Goal: Task Accomplishment & Management: Manage account settings

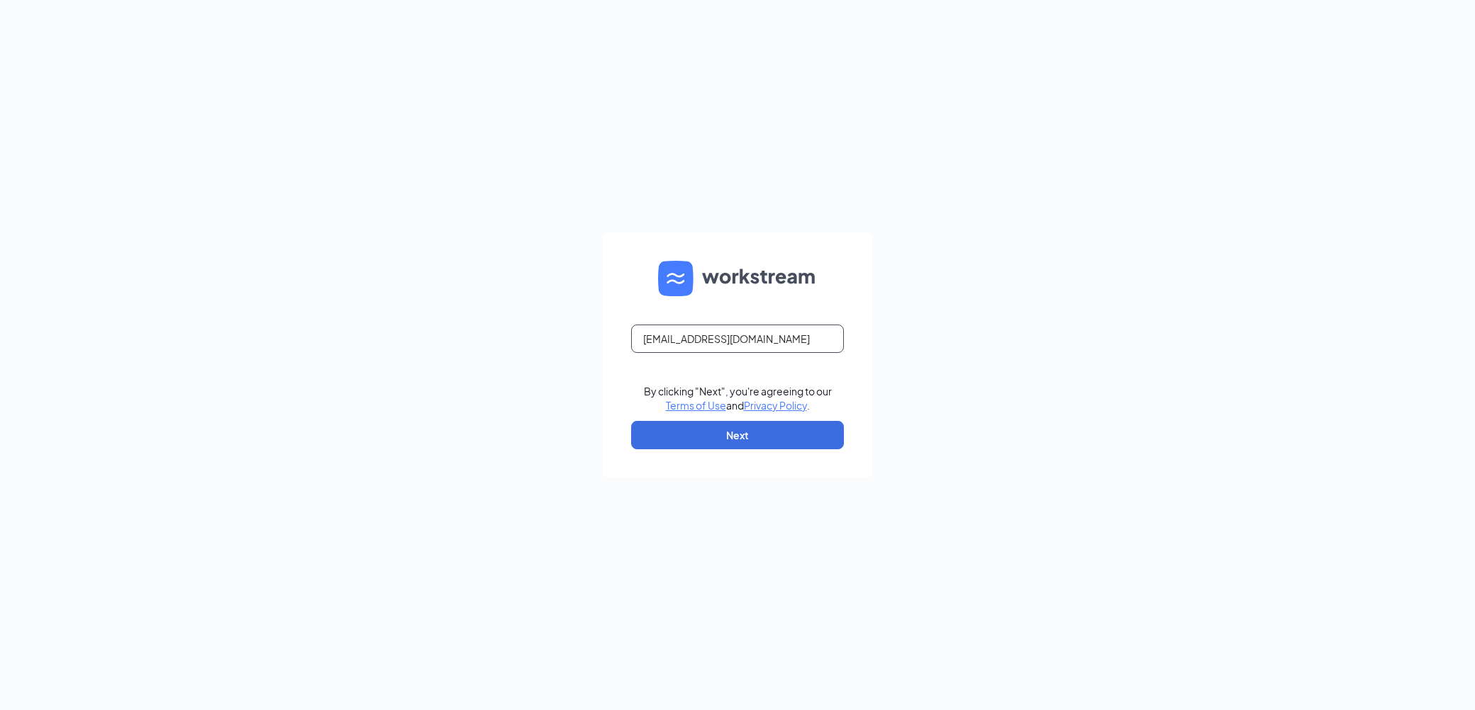
click at [631, 353] on div at bounding box center [631, 353] width 0 height 0
type input "[EMAIL_ADDRESS][DOMAIN_NAME]"
click at [764, 439] on button "Next" at bounding box center [737, 435] width 213 height 28
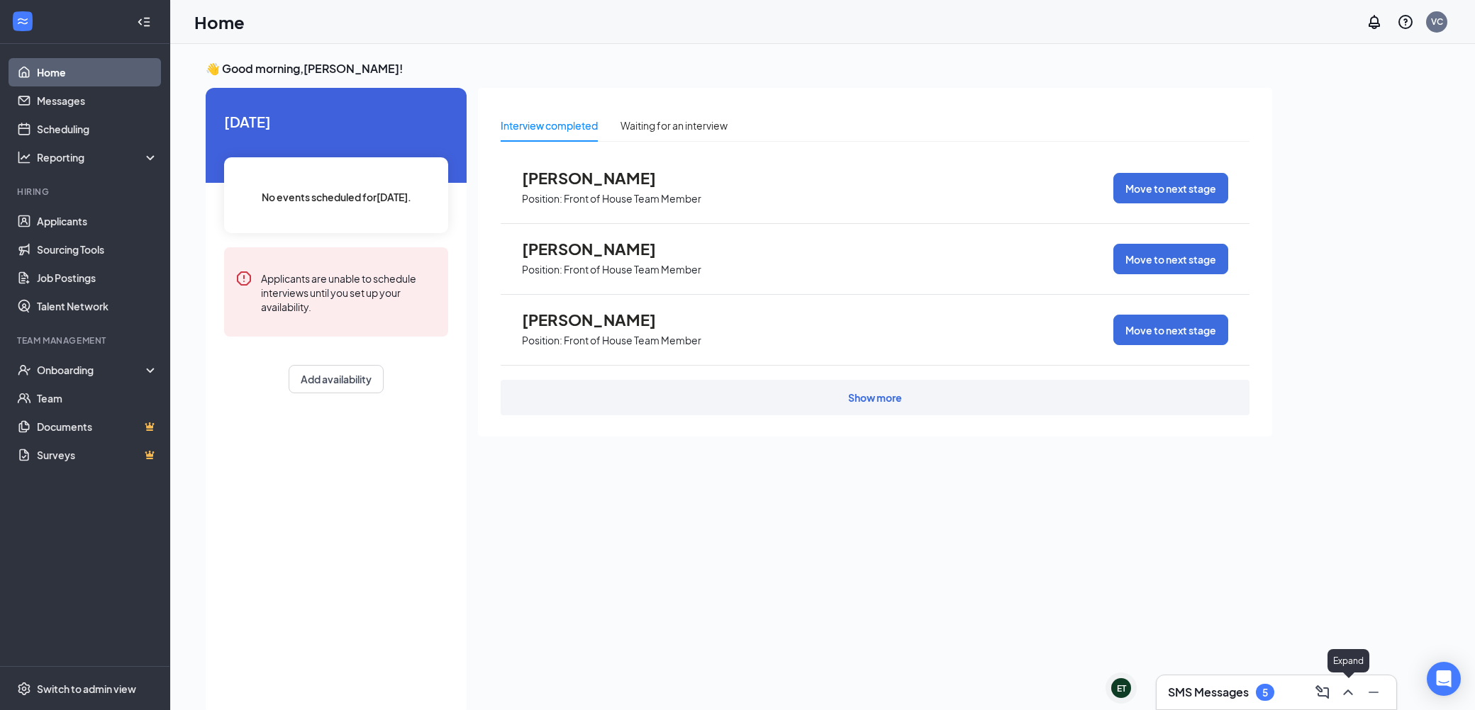
click at [1347, 692] on icon "ChevronUp" at bounding box center [1347, 692] width 17 height 17
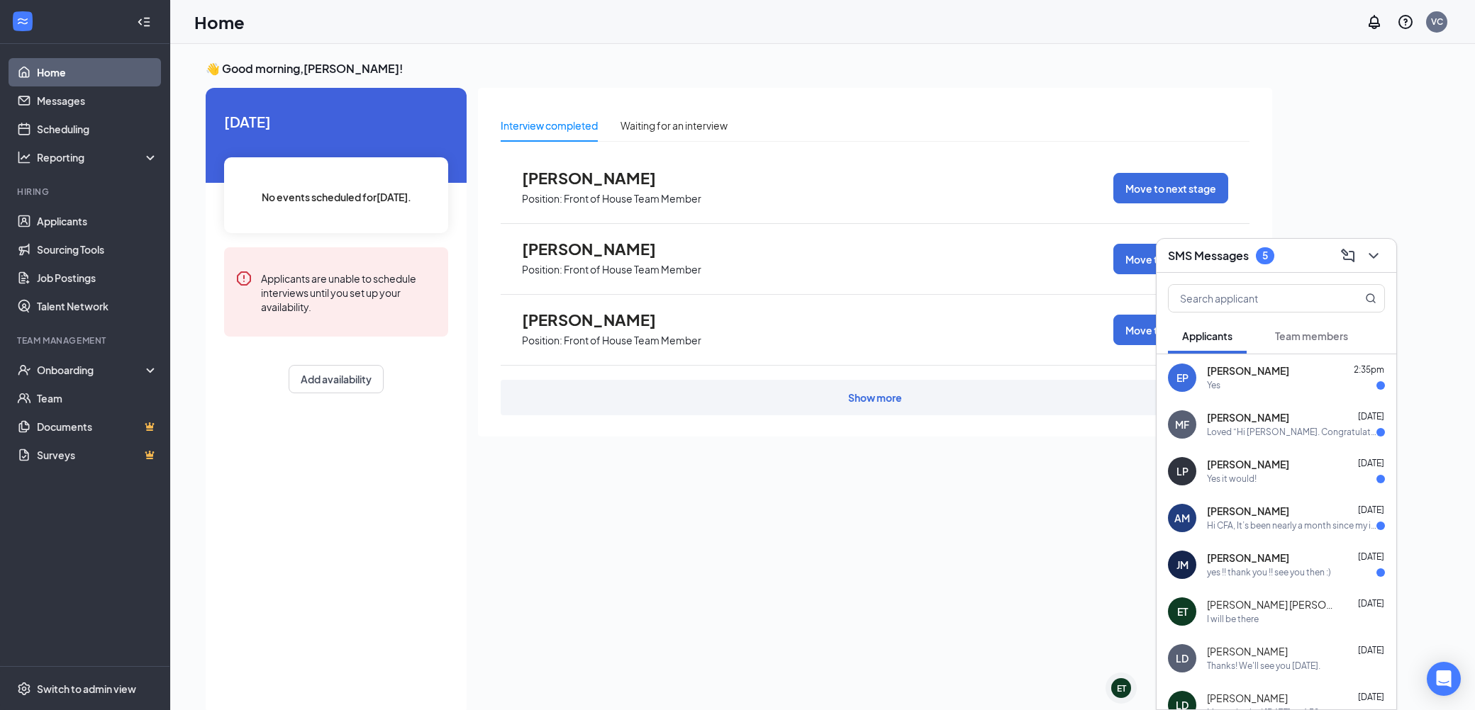
click at [1254, 386] on div "Yes" at bounding box center [1296, 386] width 178 height 12
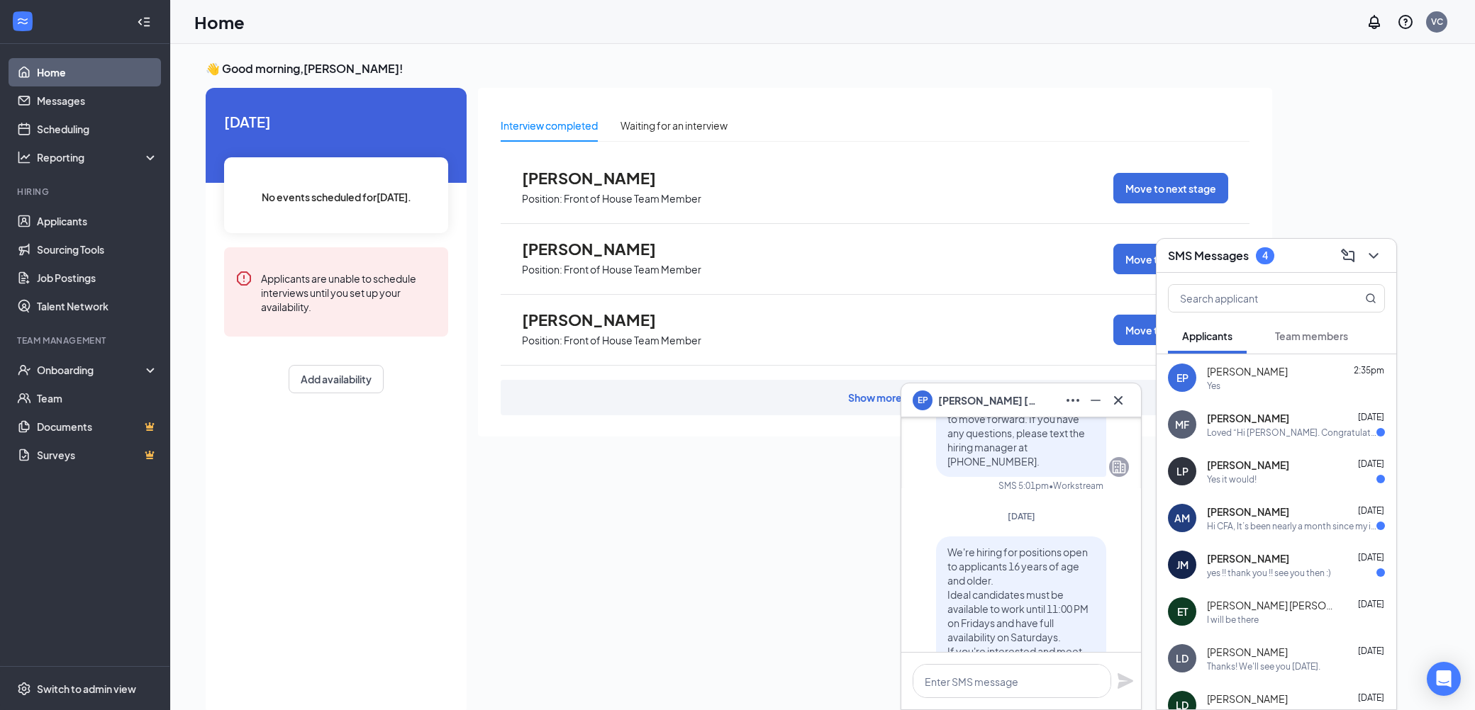
scroll to position [-171, 0]
click at [1125, 393] on icon "Cross" at bounding box center [1118, 400] width 17 height 17
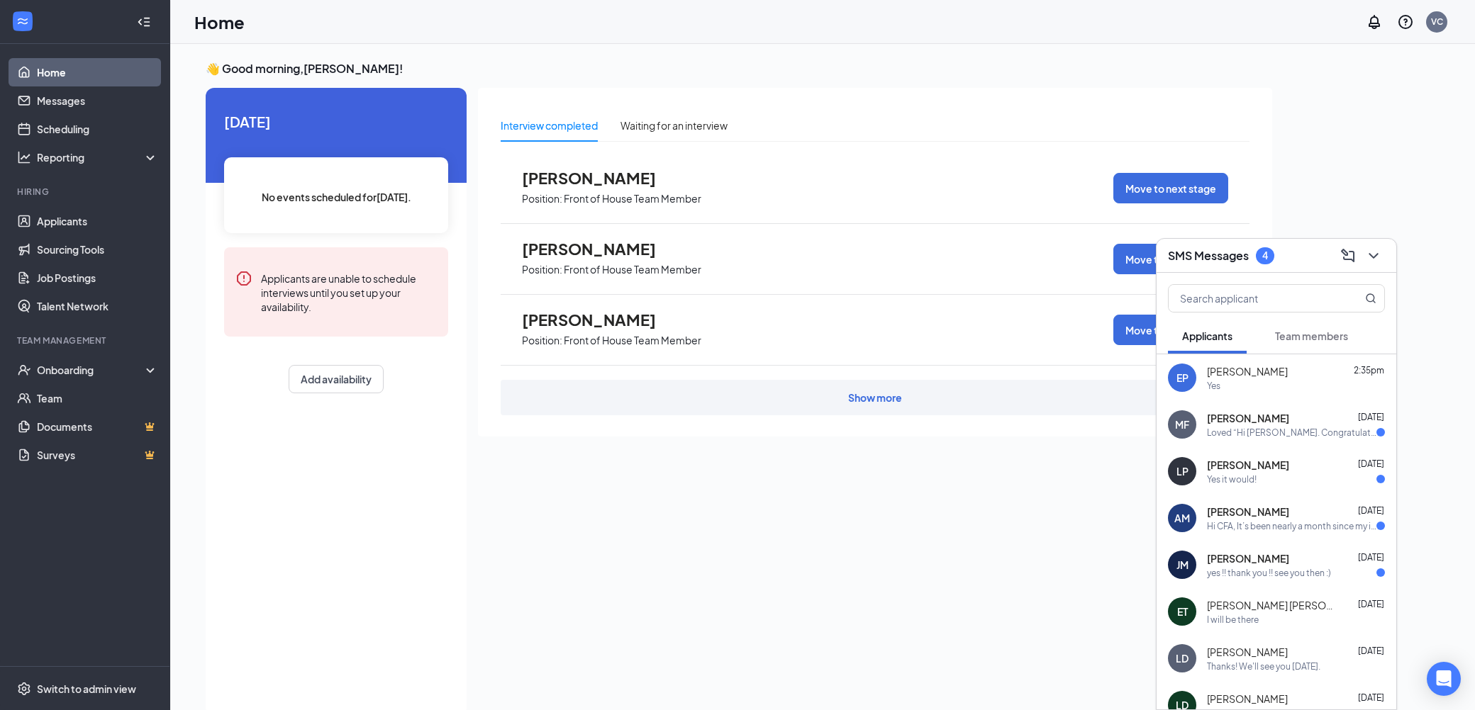
click at [1306, 435] on div "Loved “Hi [PERSON_NAME]. Congratulations, your onsite interview with [DEMOGRAPH…" at bounding box center [1291, 433] width 169 height 12
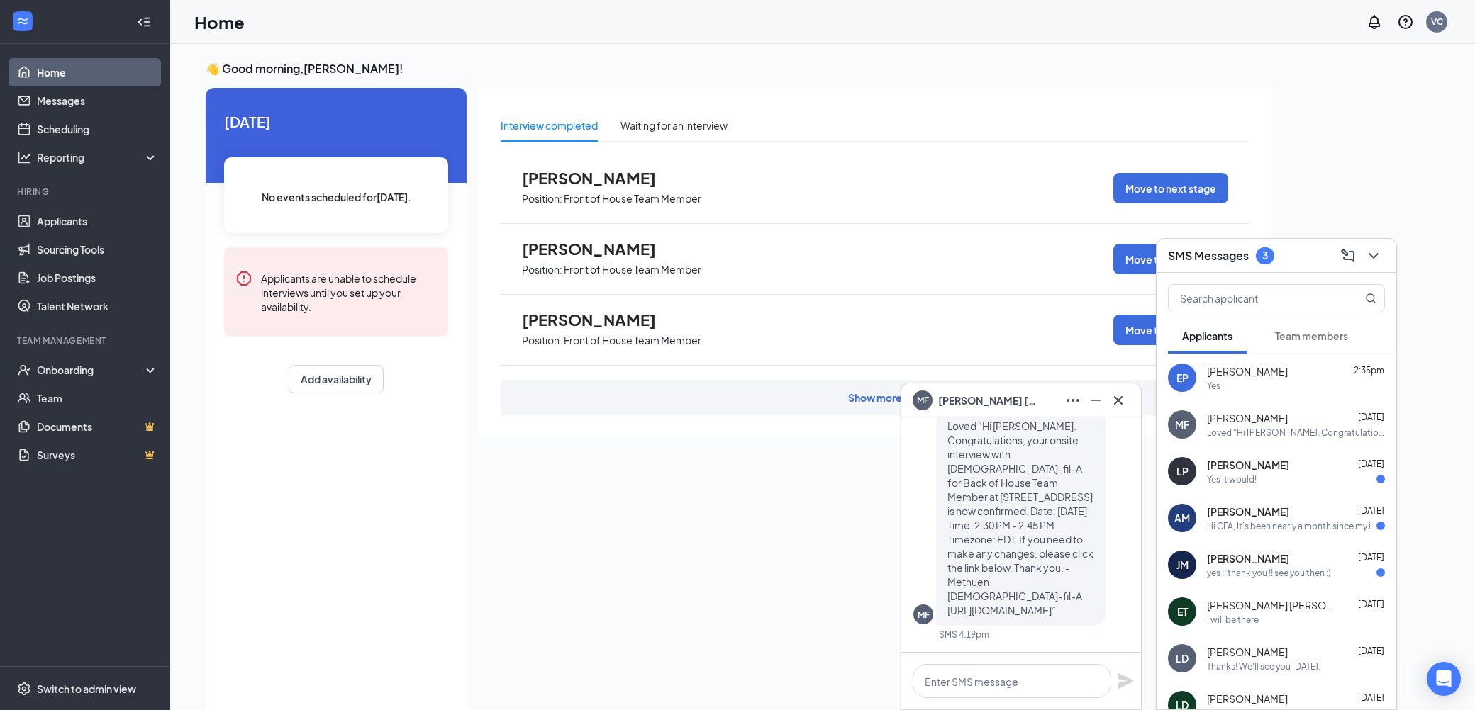
click at [1261, 476] on div "Yes it would!" at bounding box center [1296, 480] width 178 height 12
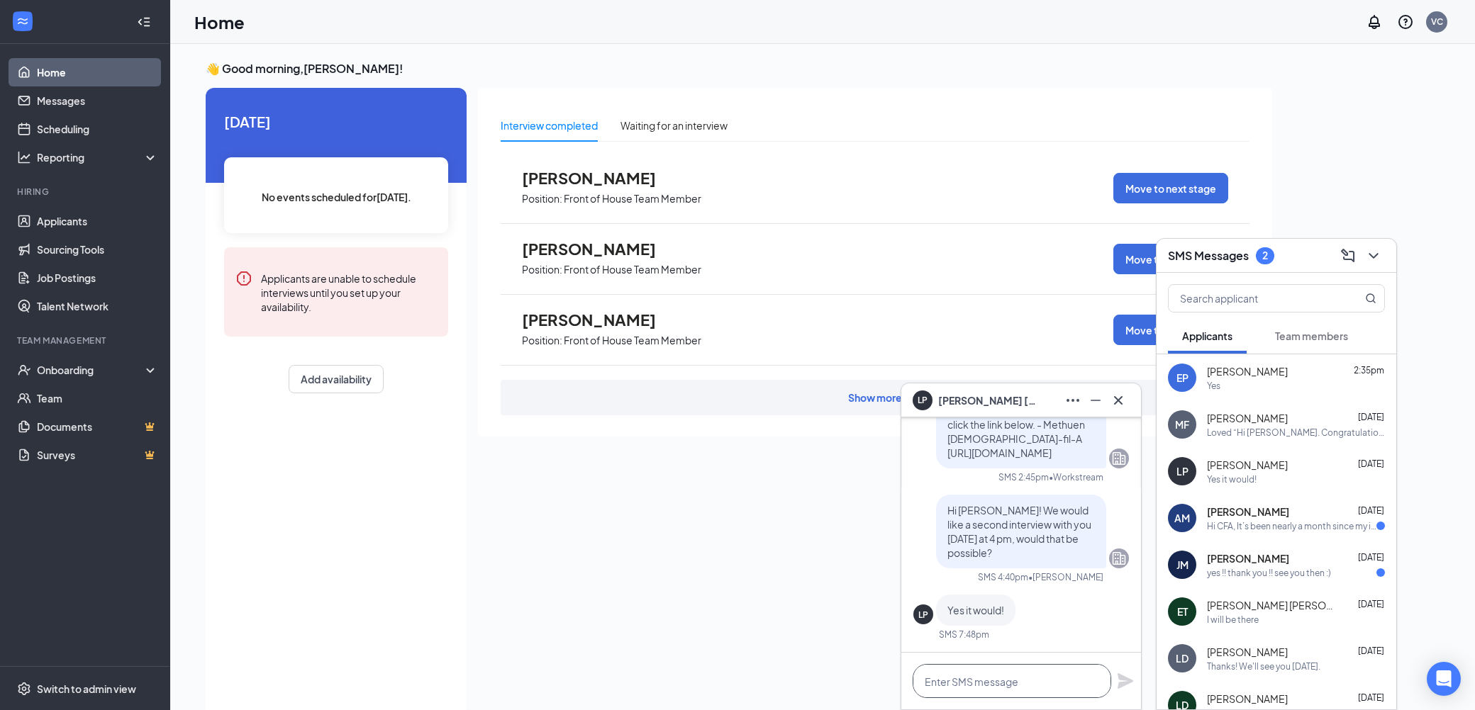
click at [1065, 684] on textarea at bounding box center [1012, 681] width 199 height 34
type textarea "Thanks!"
click at [1124, 680] on icon "Plane" at bounding box center [1126, 682] width 16 height 16
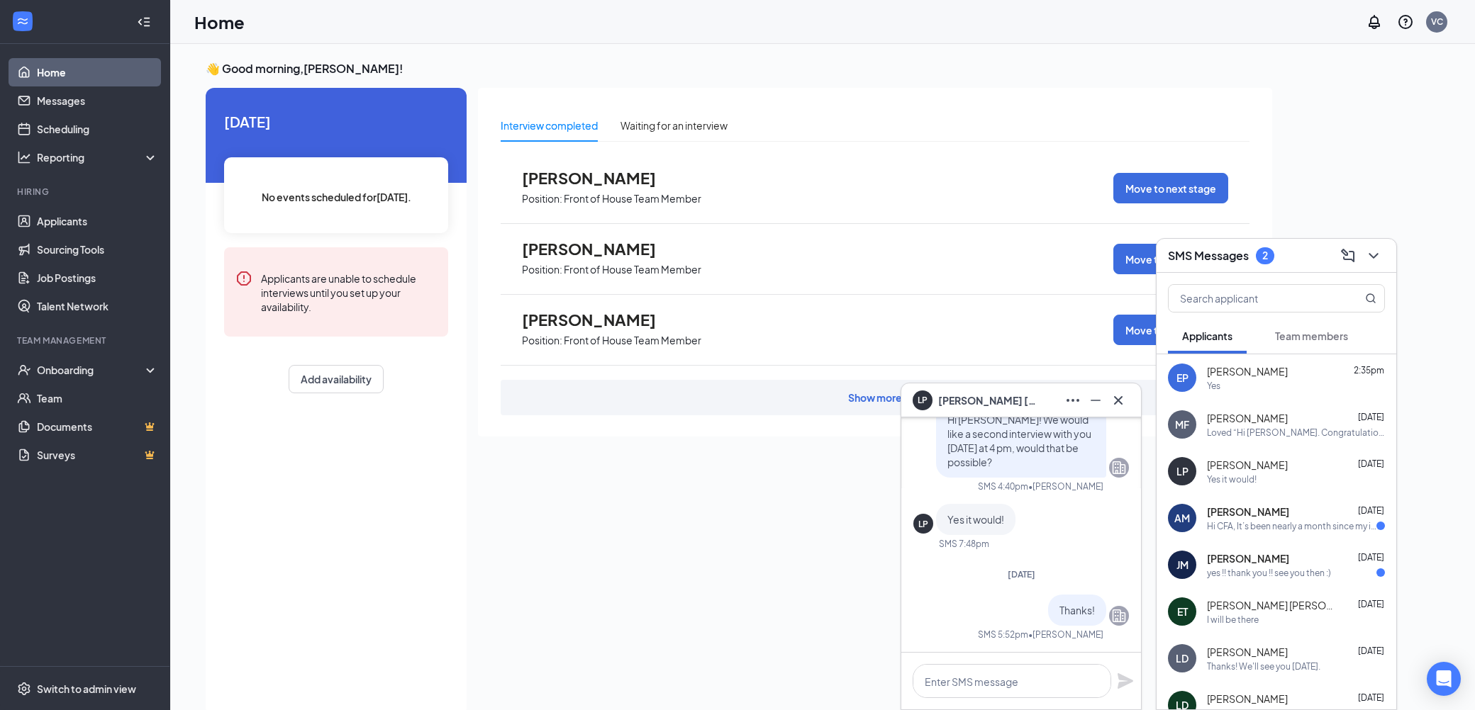
click at [1256, 517] on span "[PERSON_NAME]" at bounding box center [1248, 512] width 82 height 14
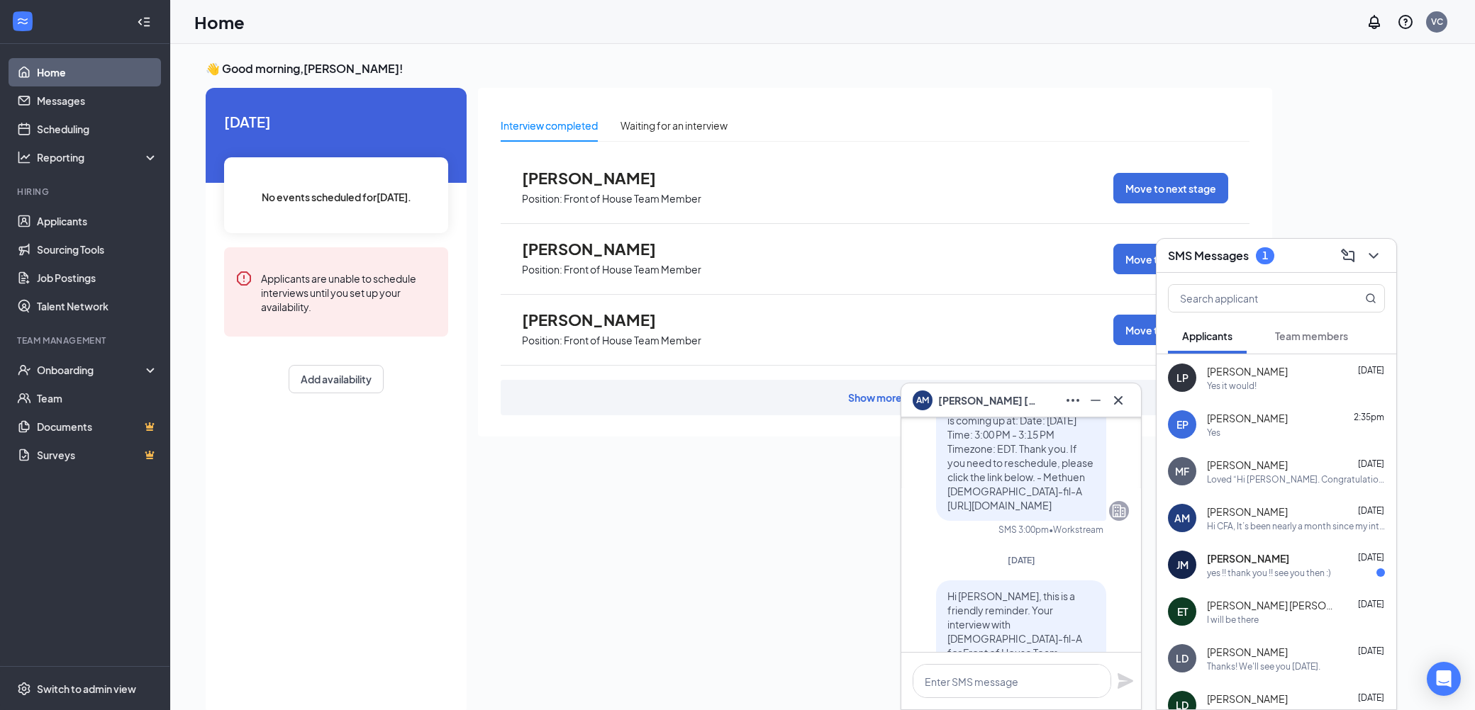
scroll to position [-660, 0]
click at [1123, 571] on div "[DATE]" at bounding box center [1021, 571] width 216 height 12
click at [1056, 688] on textarea at bounding box center [1012, 681] width 199 height 34
click at [1027, 686] on textarea "Hi [PERSON_NAME]! We would like to apologies for taking this long," at bounding box center [1012, 674] width 199 height 48
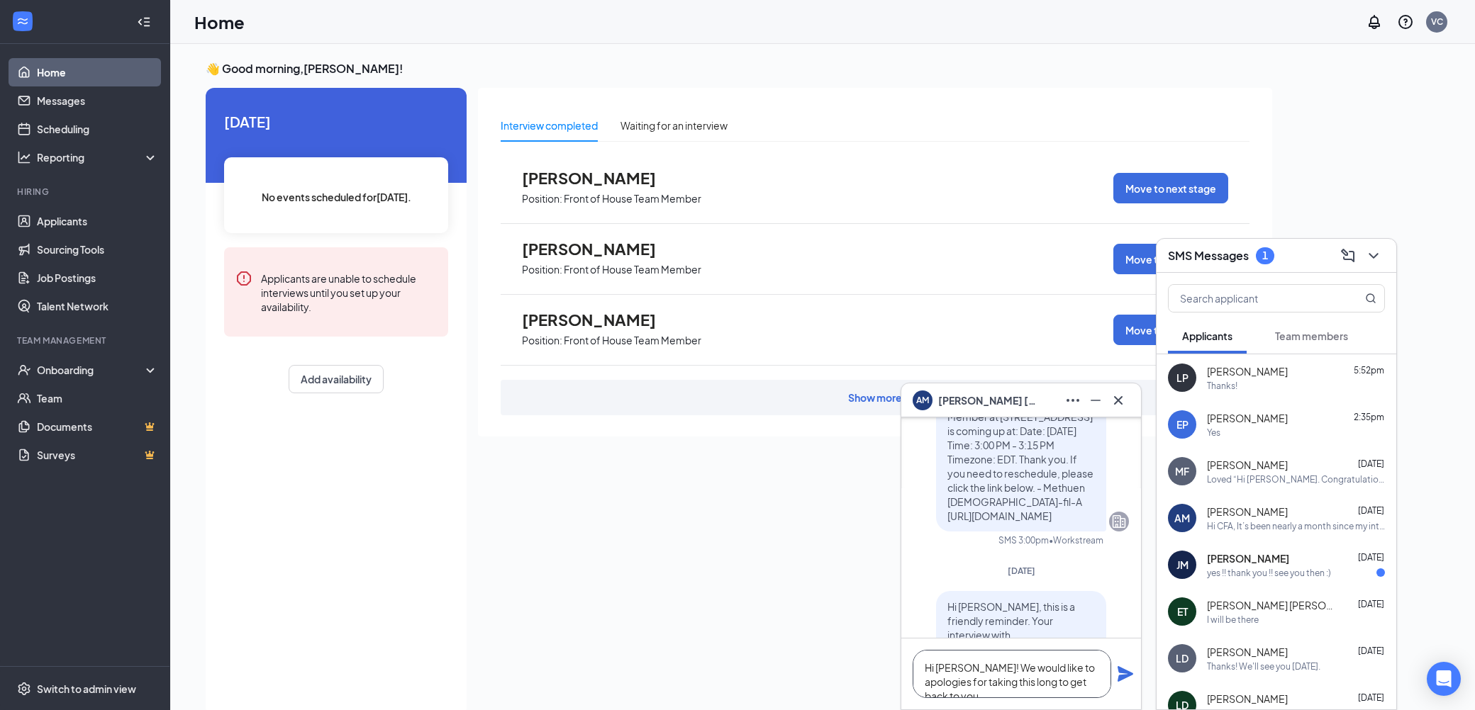
scroll to position [-689, 0]
click at [1037, 685] on textarea "Hi [PERSON_NAME]! We would like to apologies for taking this long to get back t…" at bounding box center [1012, 667] width 199 height 62
type textarea "Hi [PERSON_NAME]! We would like to apologies for taking this long to get back t…"
click at [1119, 657] on icon "Plane" at bounding box center [1126, 660] width 16 height 16
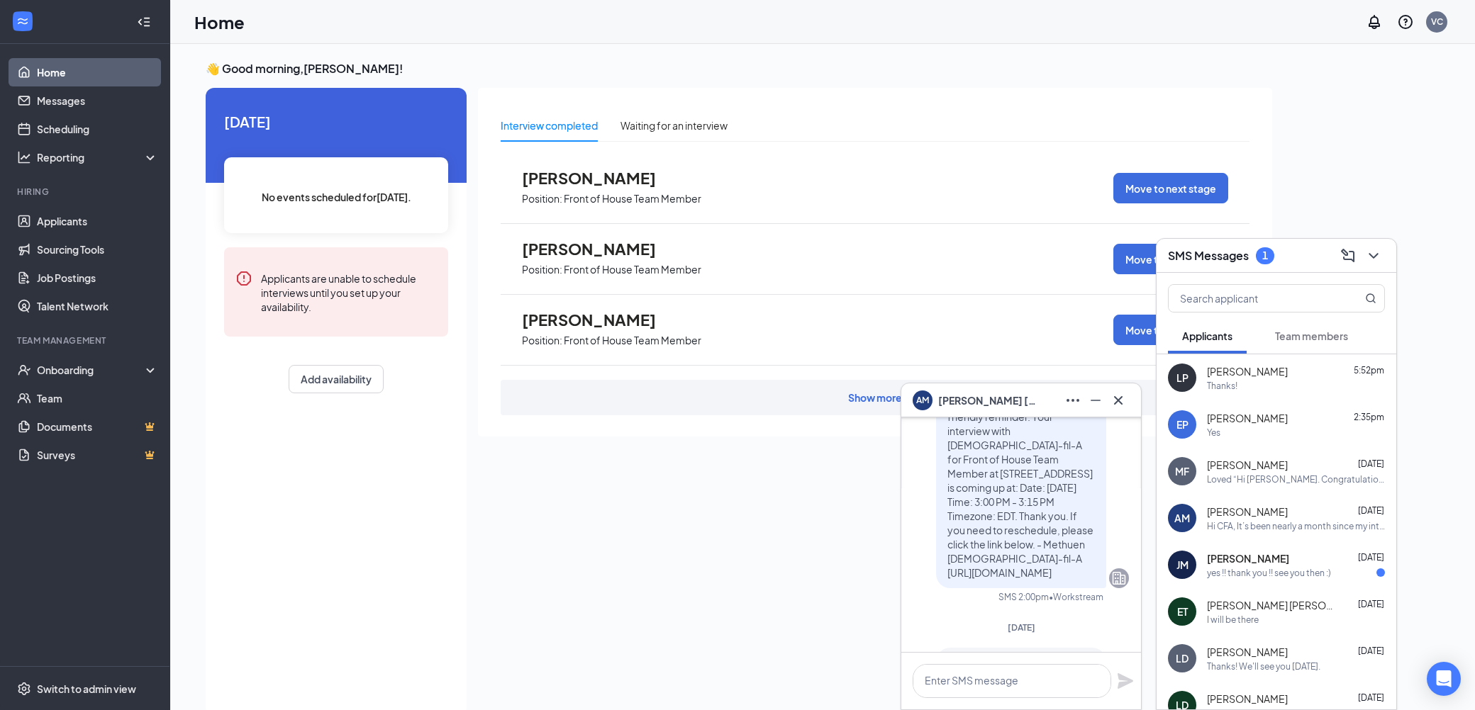
scroll to position [0, 0]
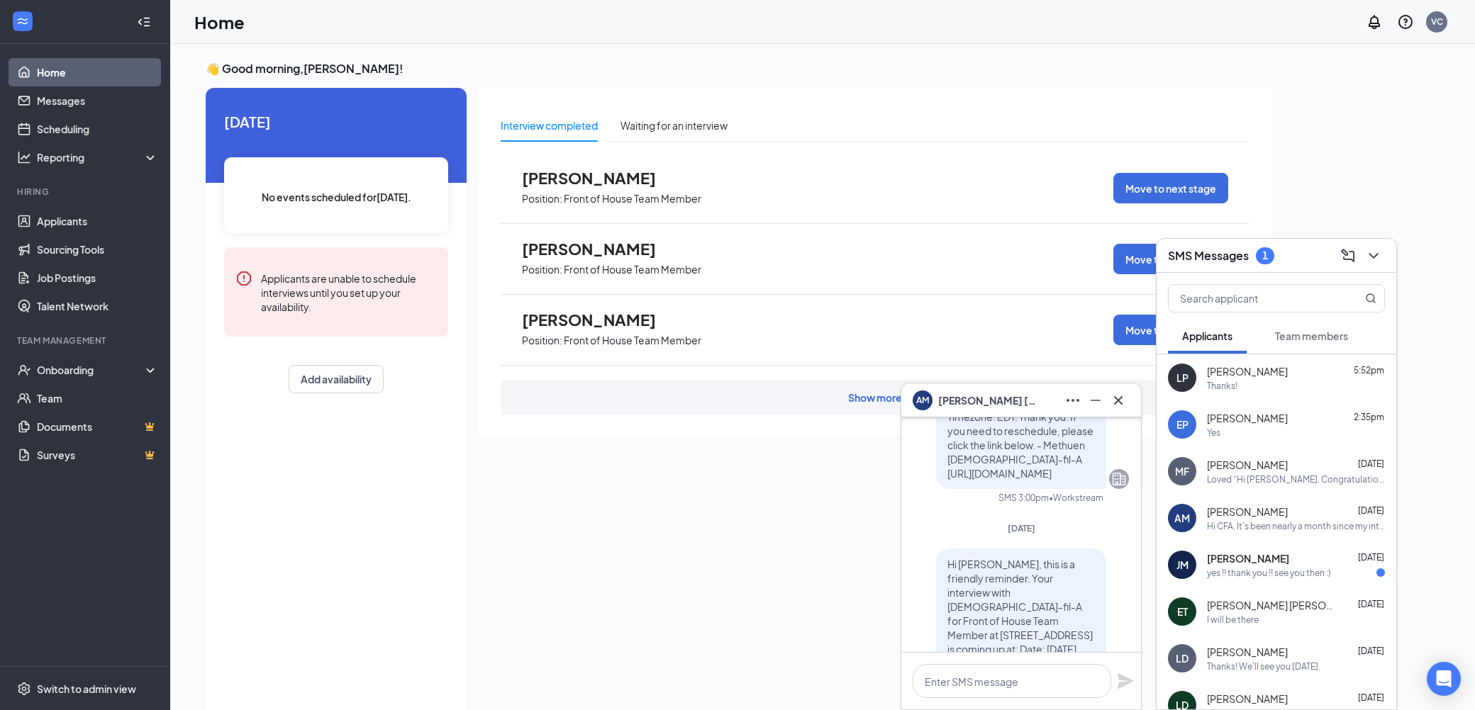
click at [1274, 573] on div "yes !! thank you !! see you then :)" at bounding box center [1269, 573] width 124 height 12
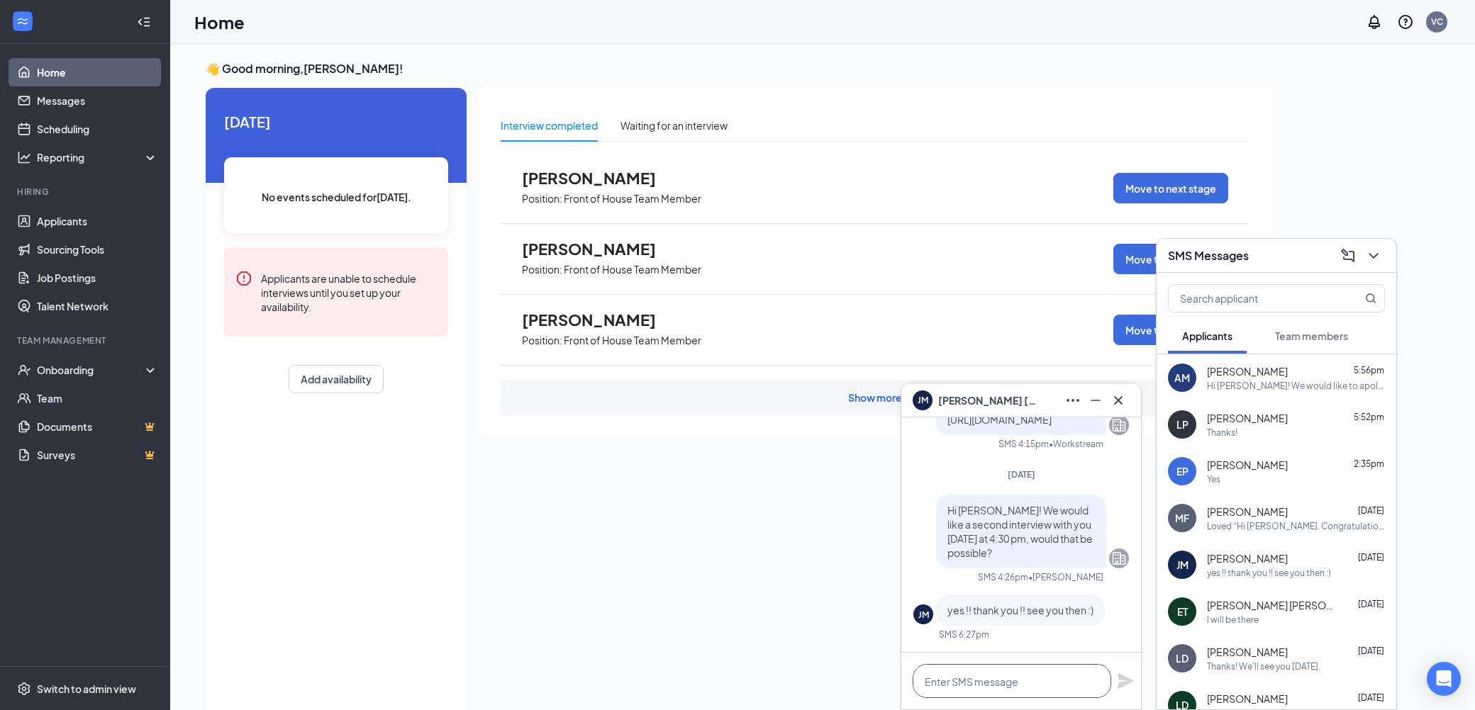
click at [1050, 677] on textarea at bounding box center [1012, 681] width 199 height 34
type textarea "Thanks!"
click at [1127, 683] on icon "Plane" at bounding box center [1126, 682] width 16 height 16
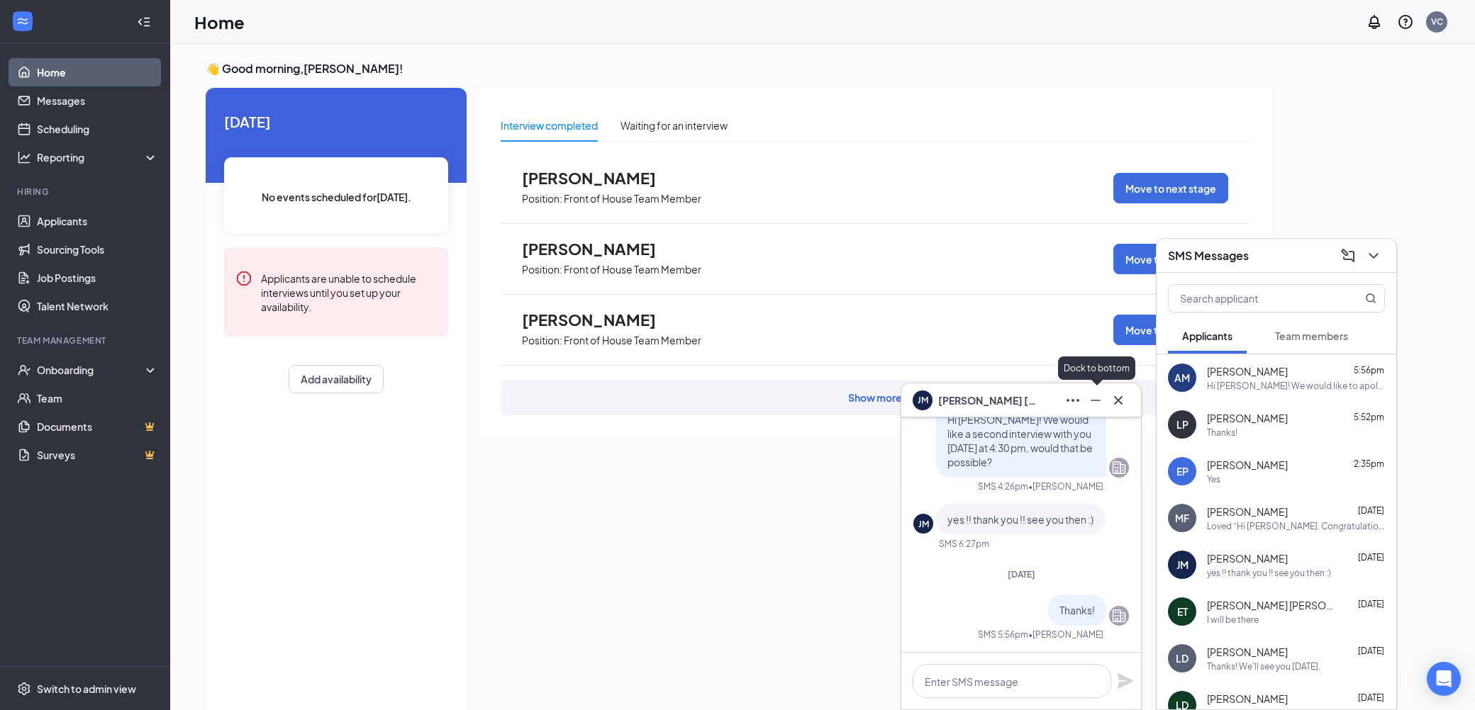
click at [1103, 406] on icon "Minimize" at bounding box center [1095, 400] width 17 height 17
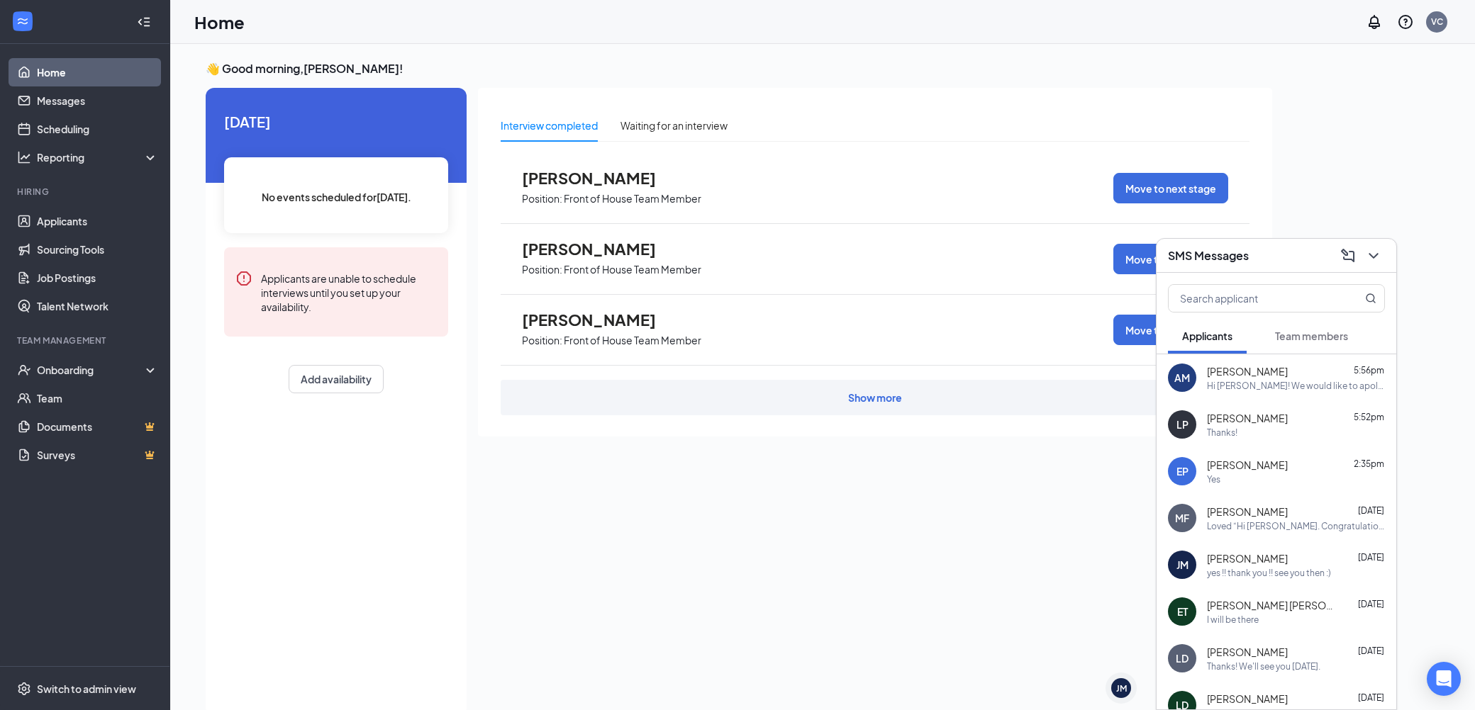
click at [50, 75] on link "Home" at bounding box center [97, 72] width 121 height 28
click at [1379, 257] on icon "ChevronDown" at bounding box center [1373, 255] width 17 height 17
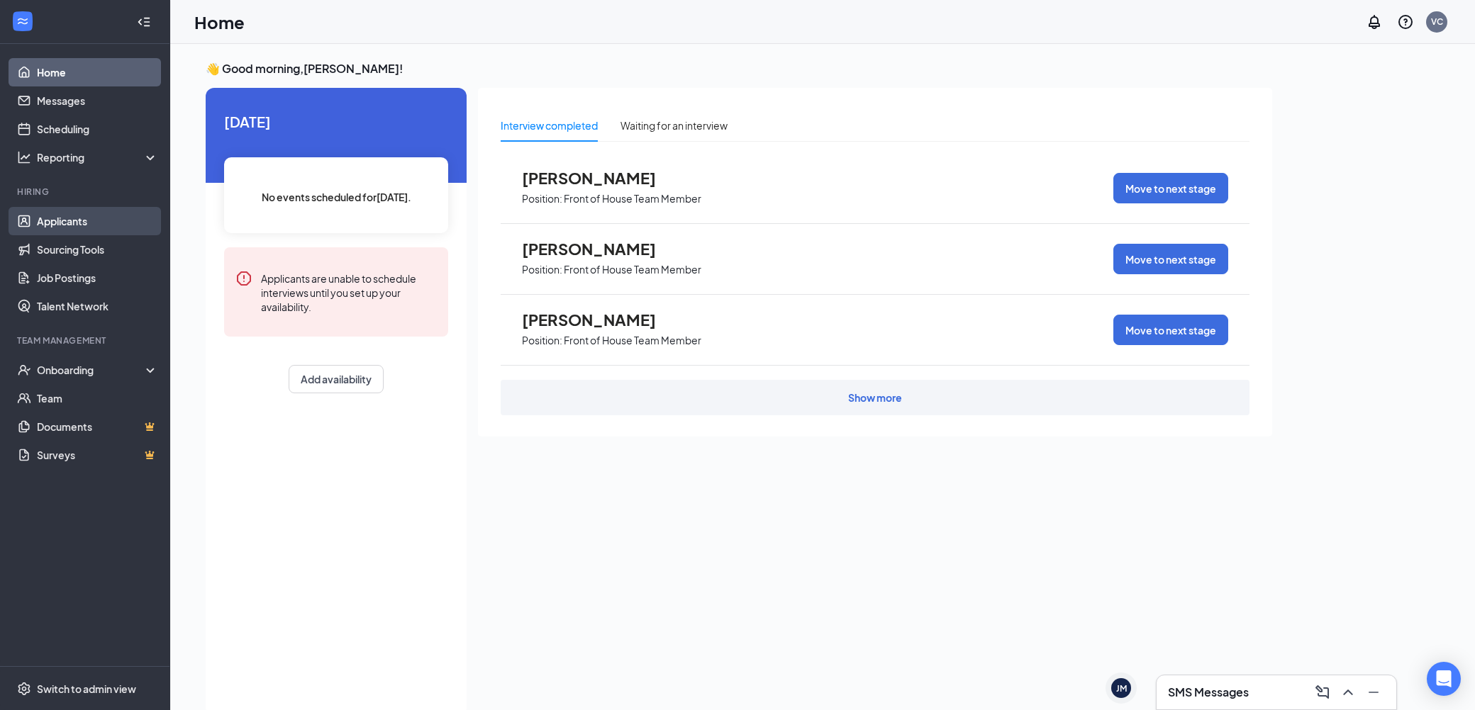
click at [49, 220] on link "Applicants" at bounding box center [97, 221] width 121 height 28
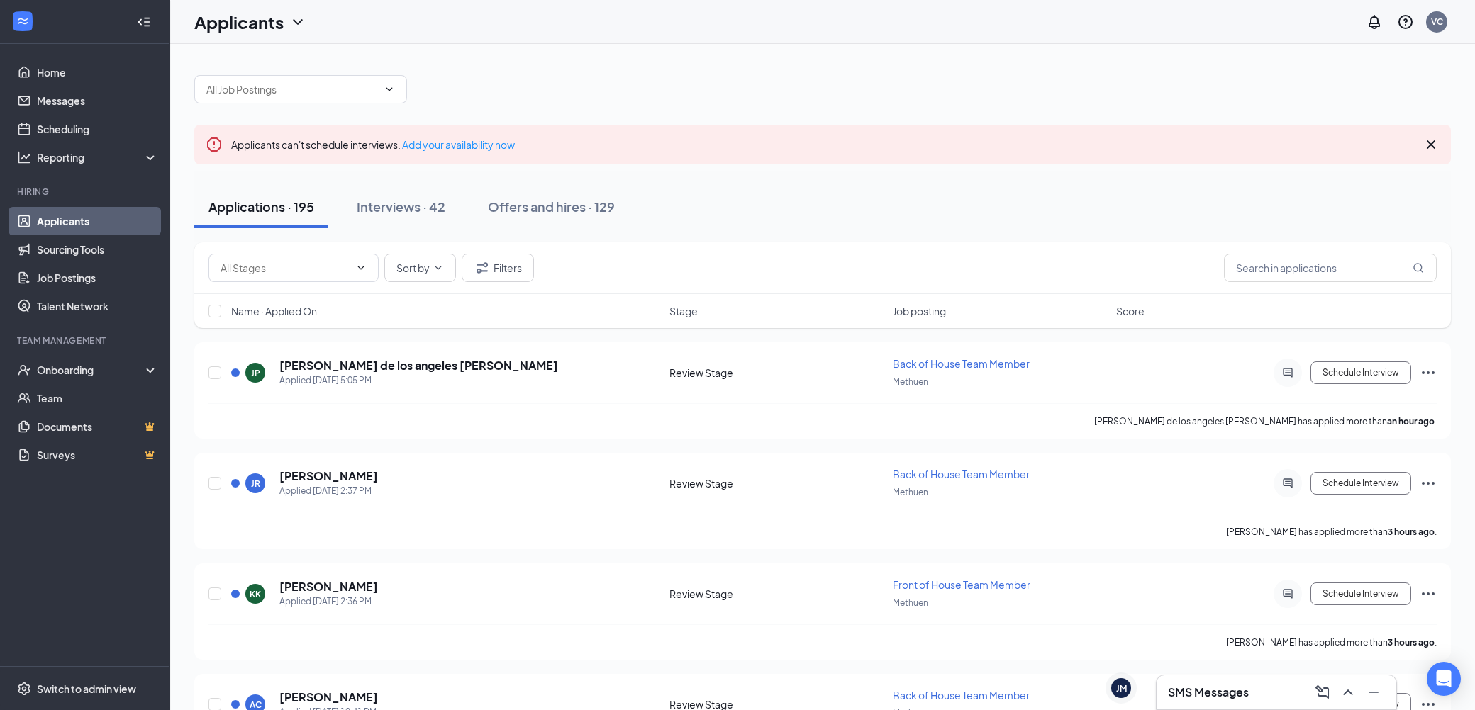
click at [1437, 144] on icon "Cross" at bounding box center [1430, 144] width 17 height 17
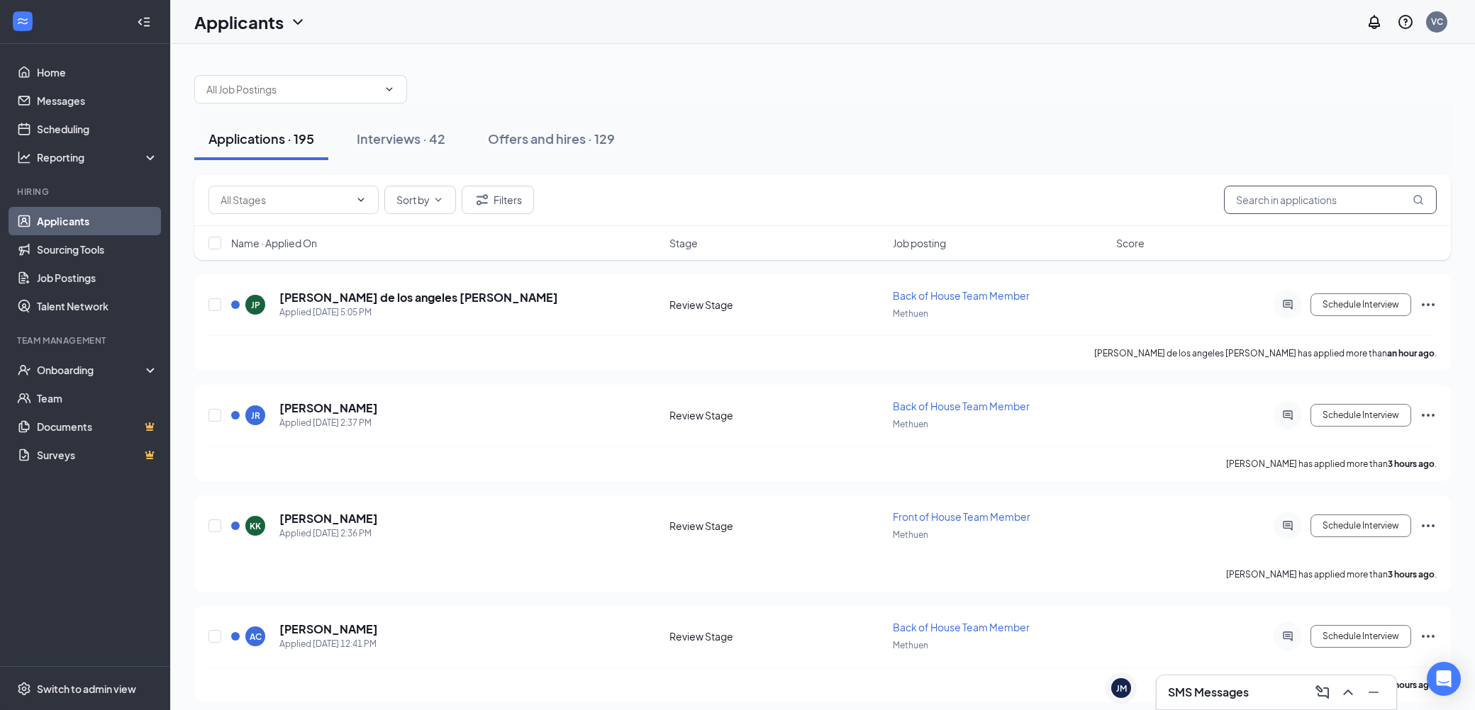
click at [1299, 207] on input "text" at bounding box center [1330, 200] width 213 height 28
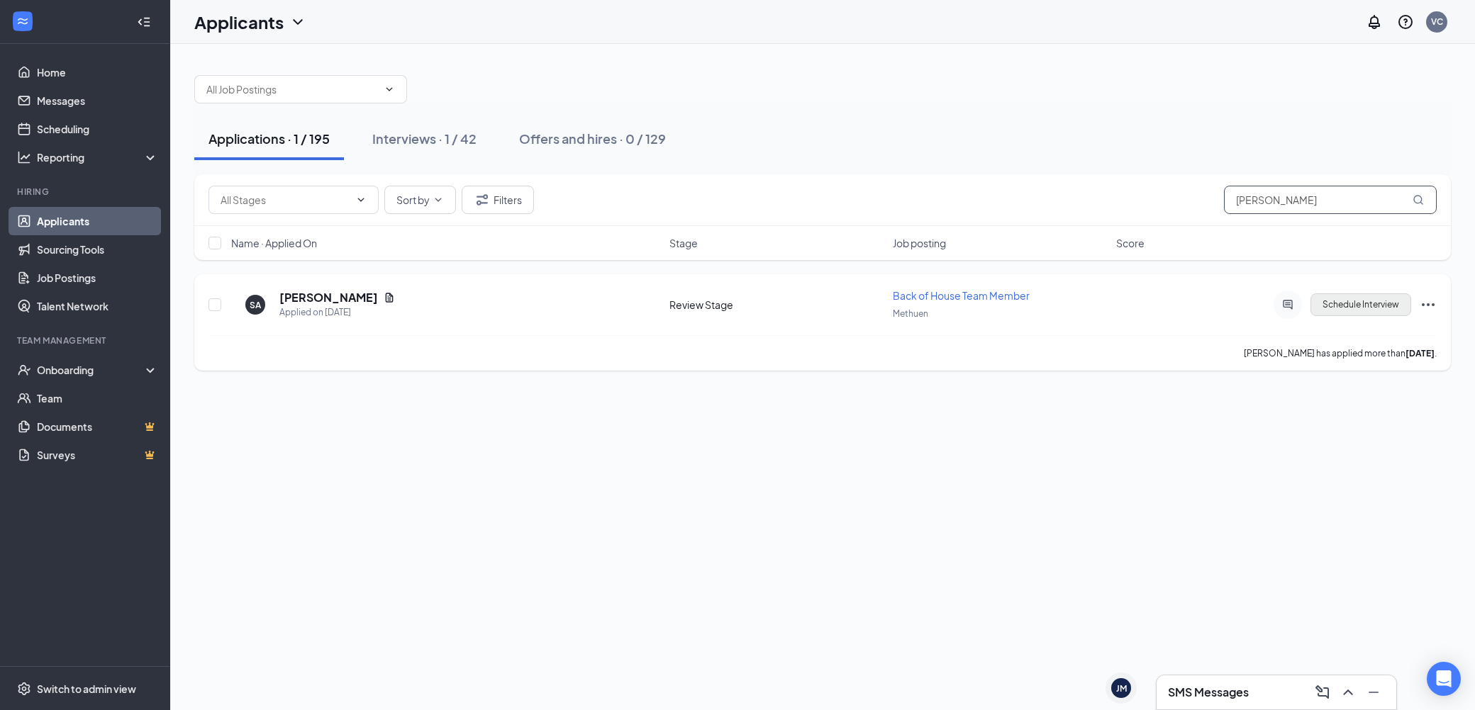
type input "[PERSON_NAME]"
click at [1388, 308] on button "Schedule Interview" at bounding box center [1360, 305] width 101 height 23
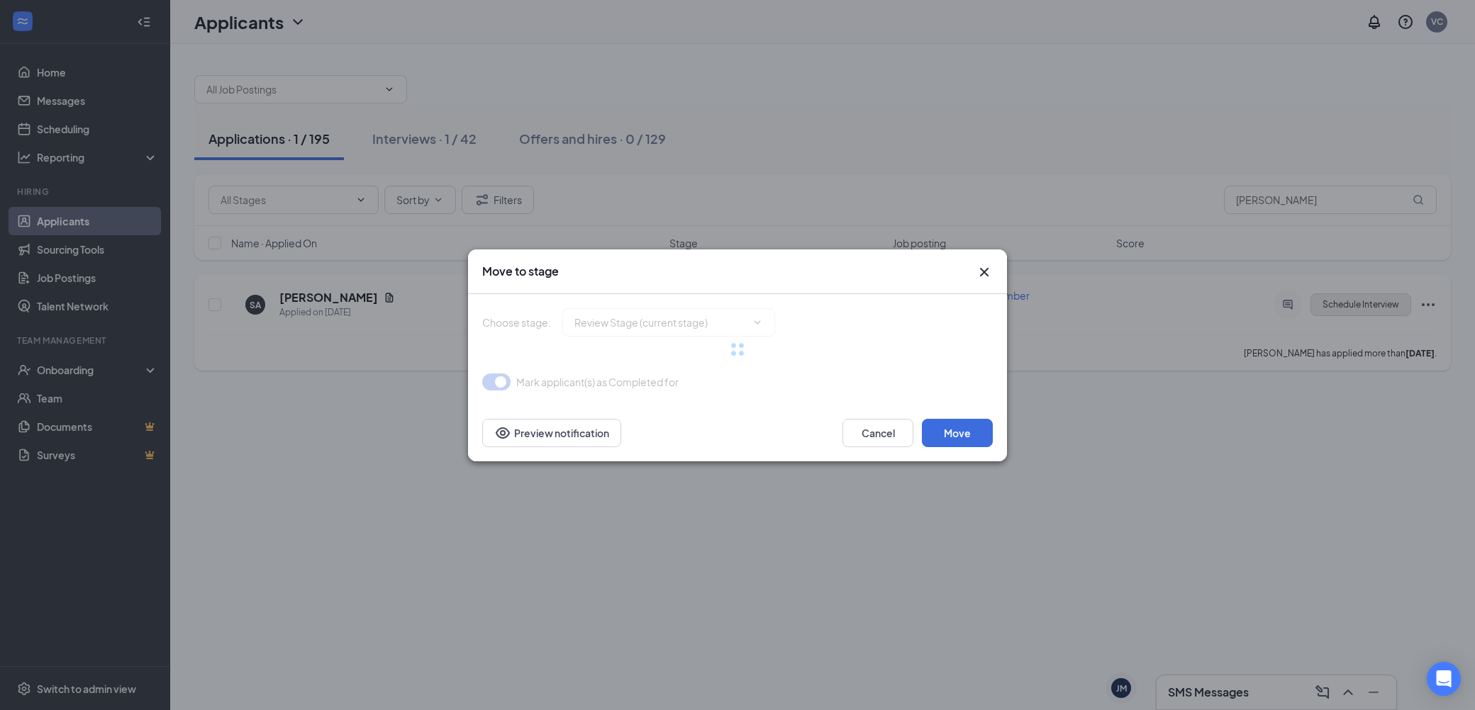
type input "Onsite Interview (next stage)"
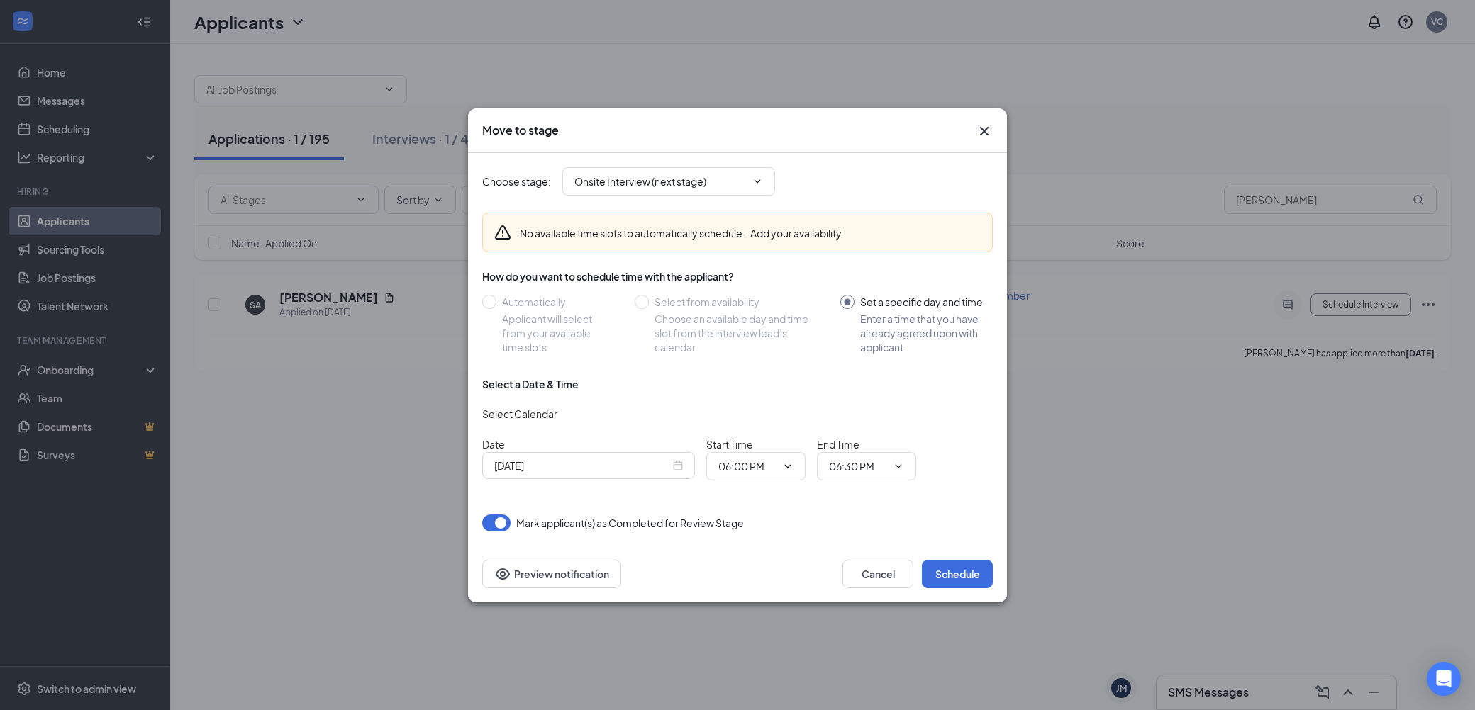
click at [679, 463] on div "[DATE]" at bounding box center [588, 466] width 189 height 16
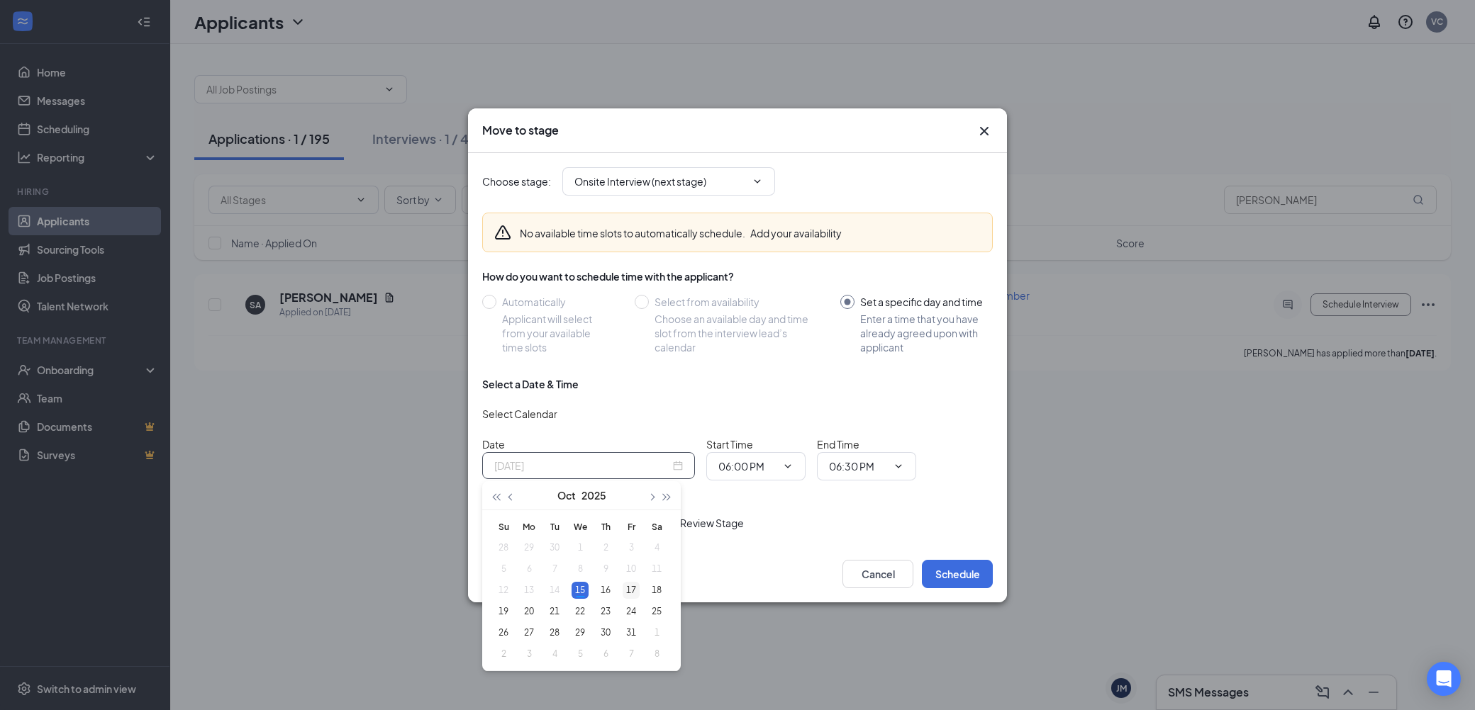
type input "[DATE]"
click at [635, 590] on div "17" at bounding box center [631, 590] width 17 height 17
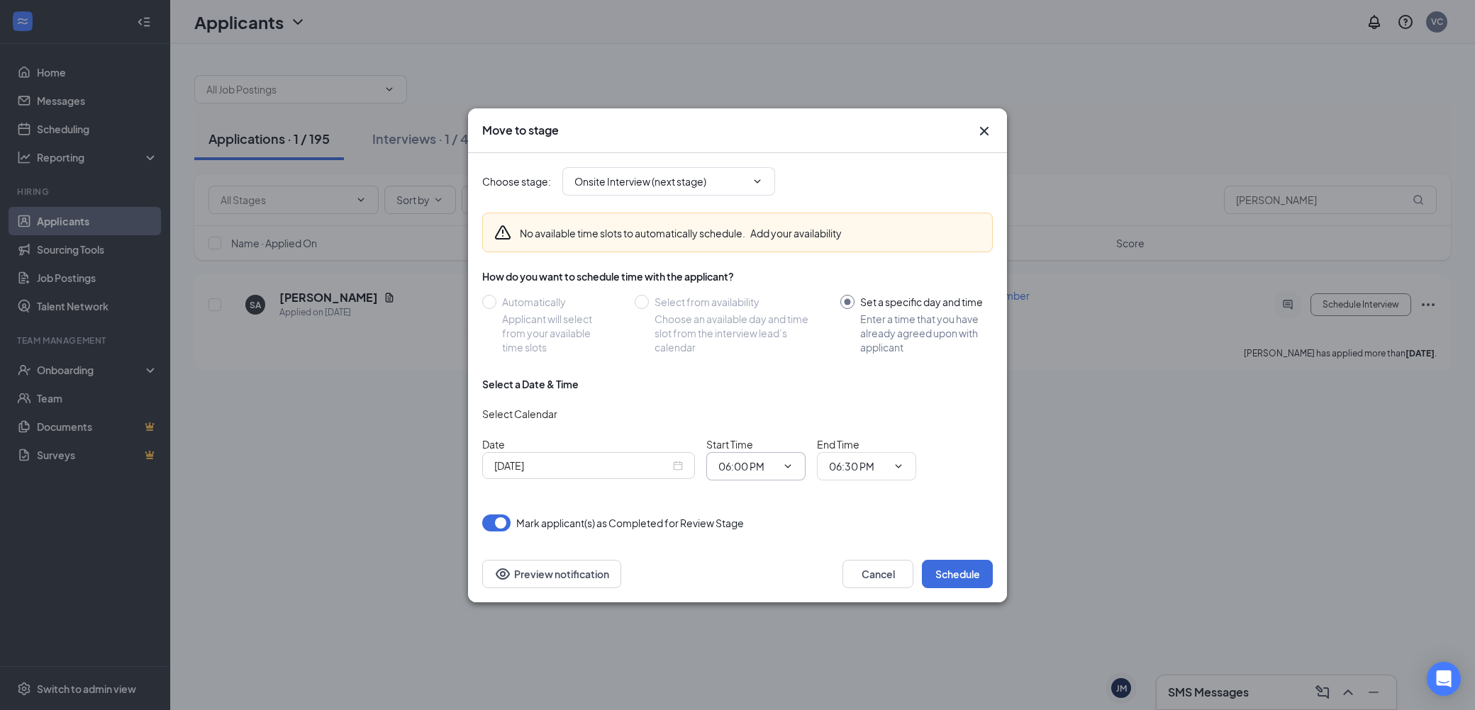
click at [746, 462] on input "06:00 PM" at bounding box center [747, 467] width 58 height 16
click at [750, 389] on div "05:00 PM" at bounding box center [751, 389] width 42 height 16
type input "05:00 PM"
click at [893, 462] on icon "ChevronDown" at bounding box center [898, 466] width 11 height 11
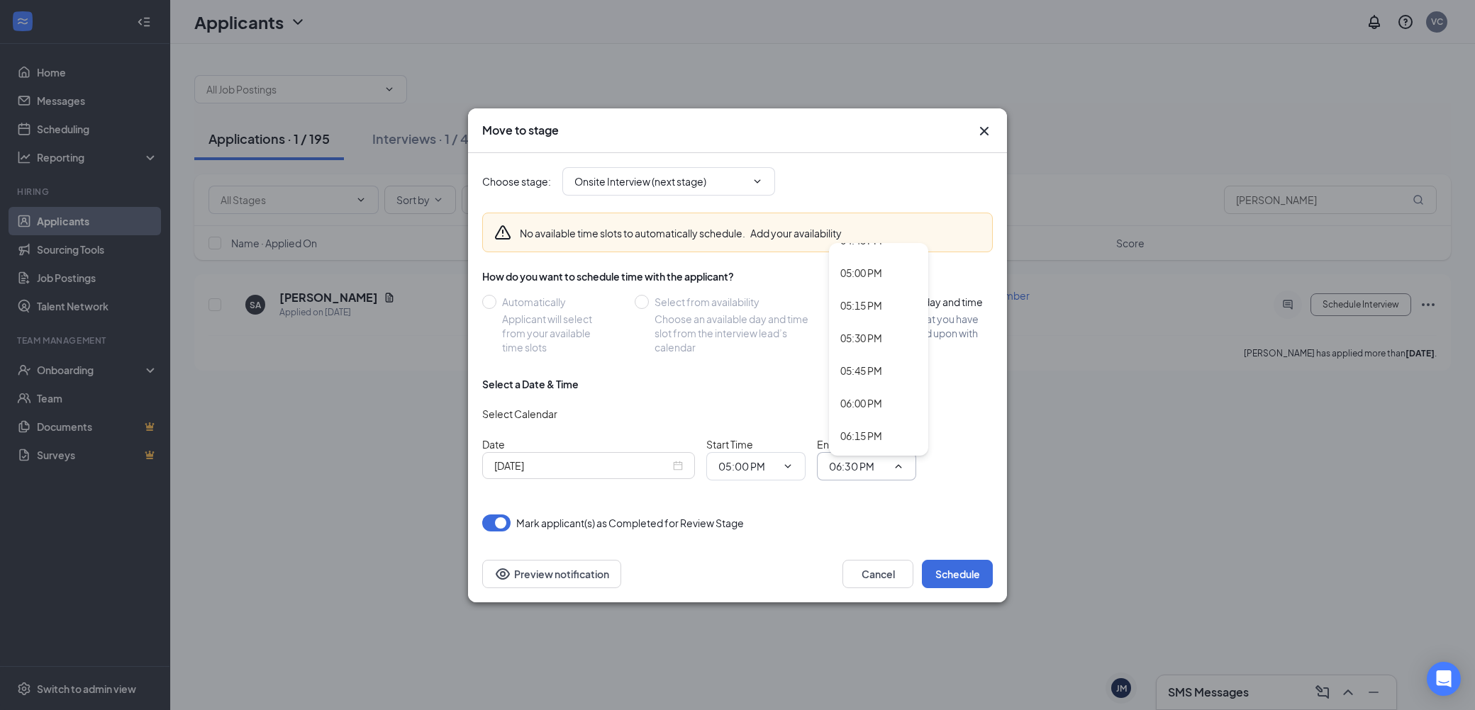
scroll to position [2202, 0]
click at [862, 315] on div "05:15 PM" at bounding box center [861, 309] width 42 height 16
type input "05:15 PM"
click at [974, 572] on button "Schedule" at bounding box center [957, 574] width 71 height 28
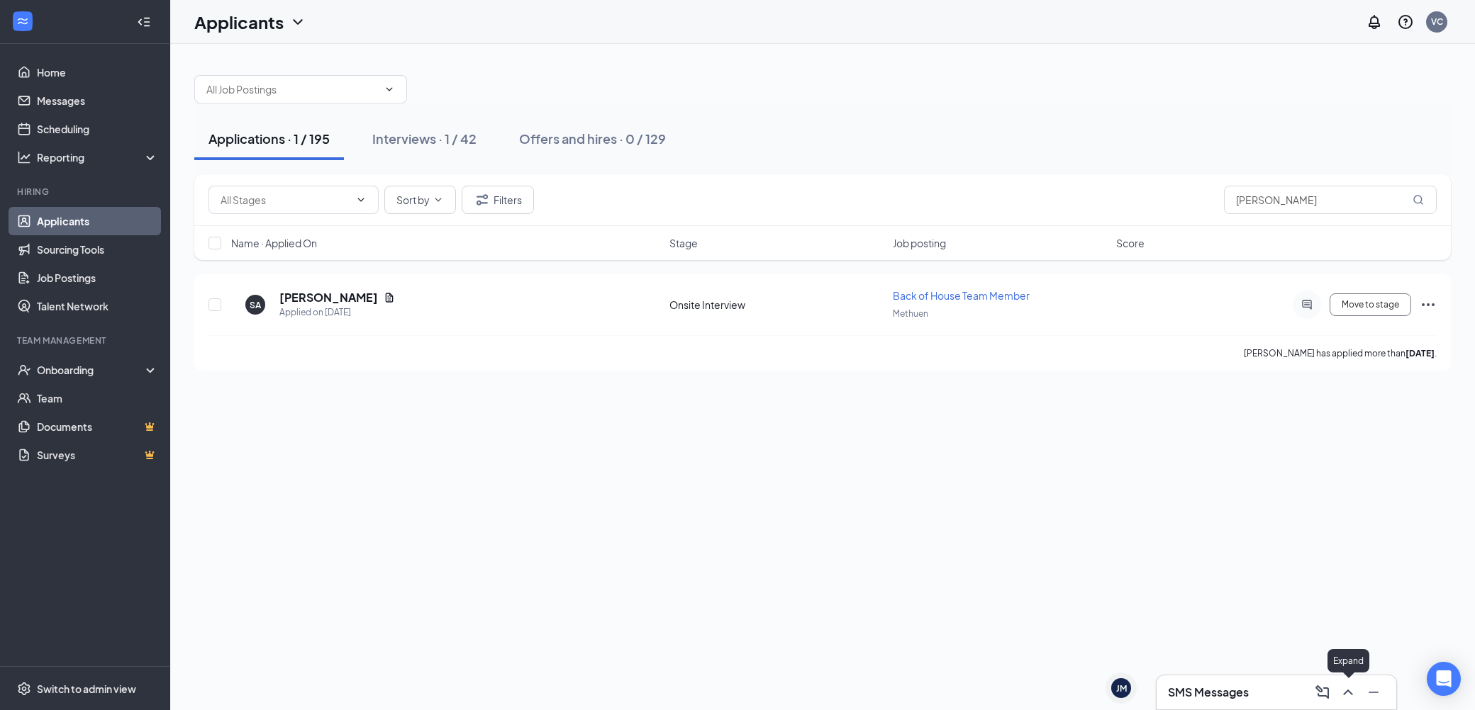
click at [1356, 691] on icon "ChevronUp" at bounding box center [1347, 692] width 17 height 17
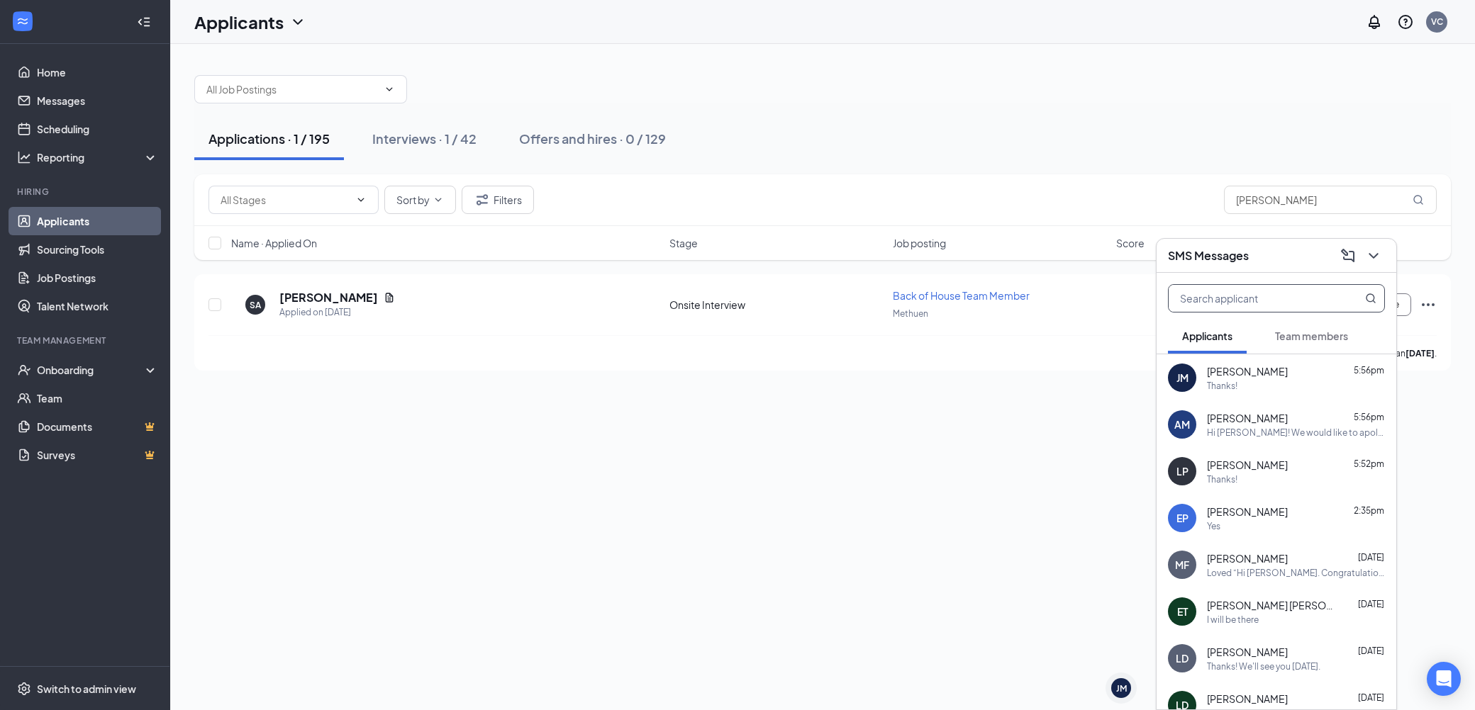
click at [1216, 289] on input "text" at bounding box center [1253, 298] width 168 height 27
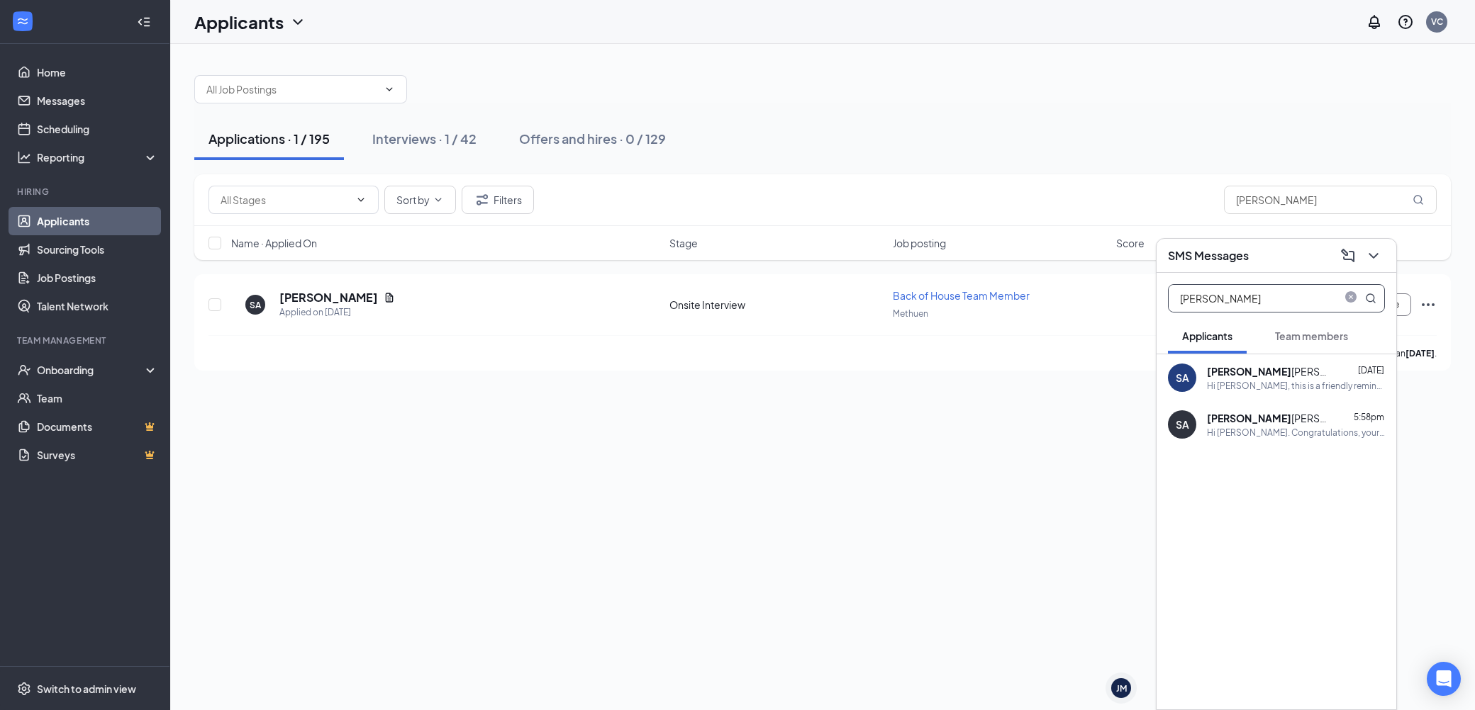
type input "[PERSON_NAME]"
click at [1286, 383] on div "Hi [PERSON_NAME], this is a friendly reminder. Your interview with [DEMOGRAPHIC…" at bounding box center [1296, 386] width 178 height 12
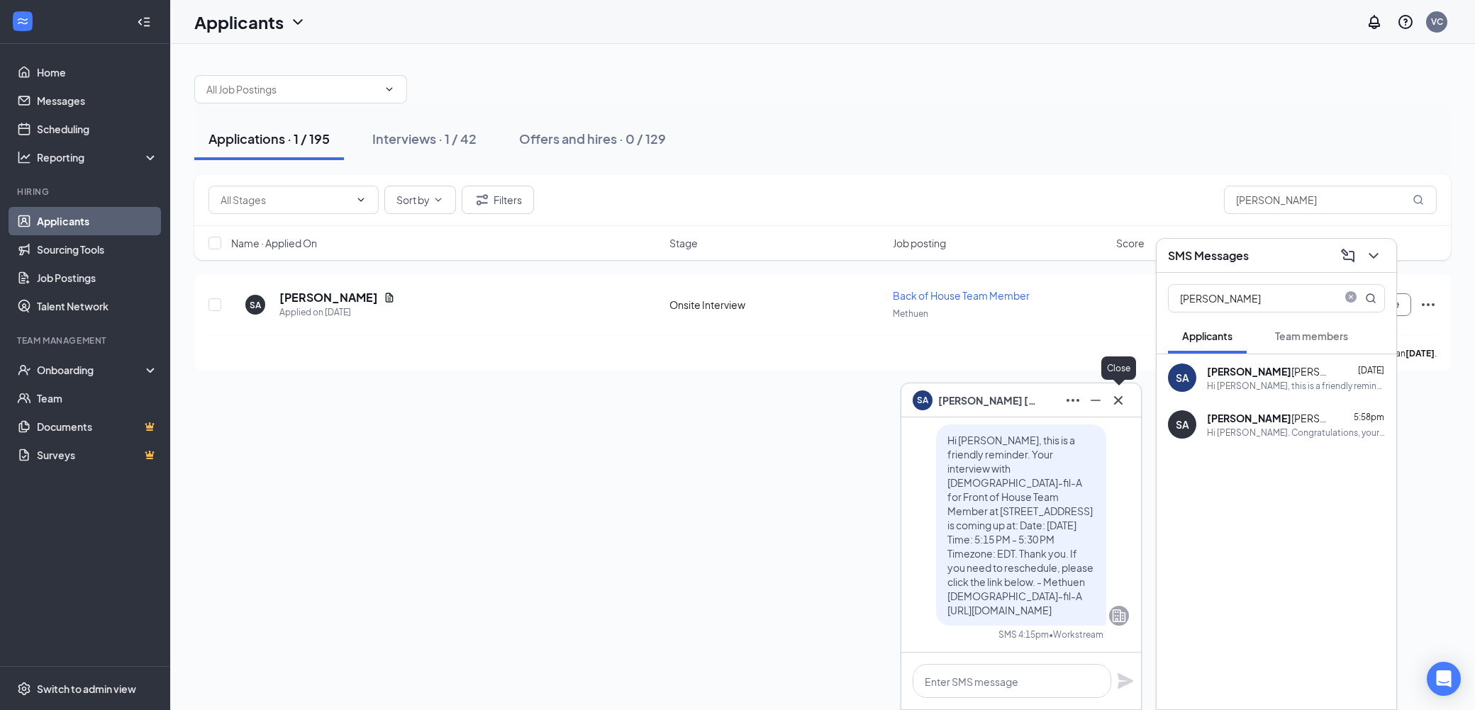
click at [1113, 396] on icon "Cross" at bounding box center [1118, 400] width 17 height 17
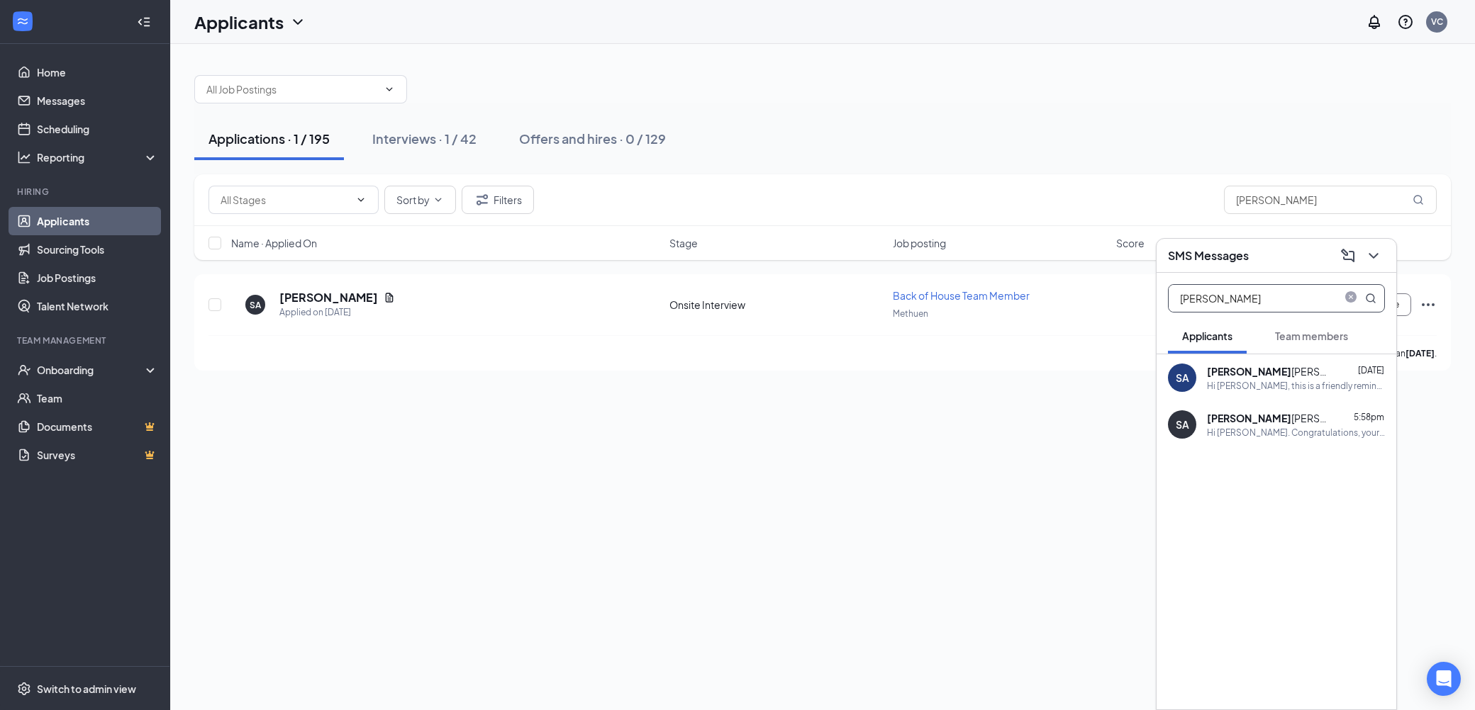
click at [1353, 295] on icon "close-circle" at bounding box center [1350, 296] width 11 height 11
